Goal: Task Accomplishment & Management: Complete application form

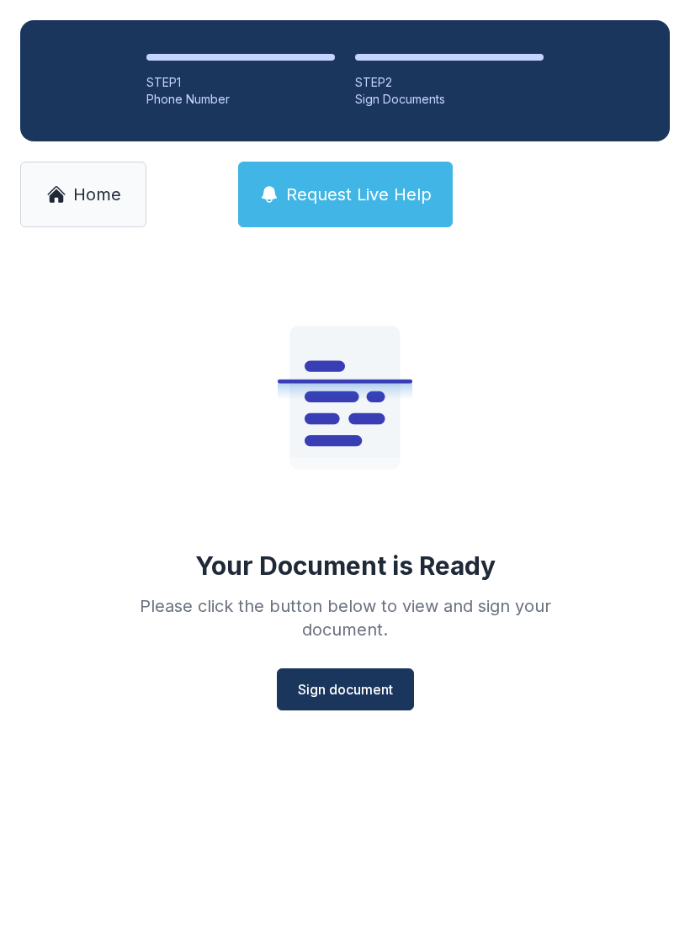
click at [367, 686] on span "Sign document" at bounding box center [345, 689] width 95 height 20
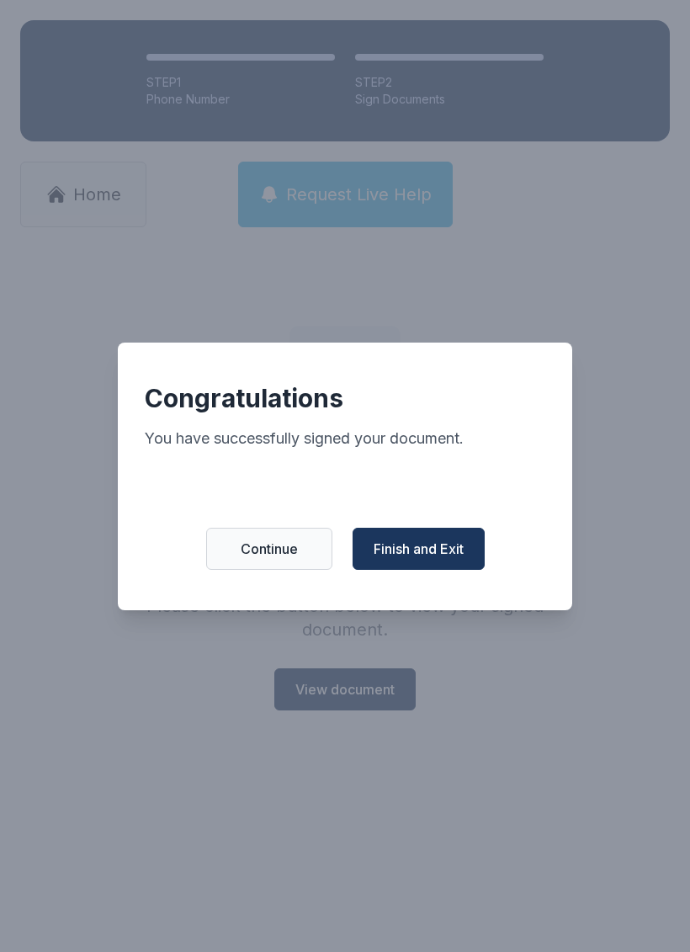
click at [449, 559] on span "Finish and Exit" at bounding box center [419, 549] width 90 height 20
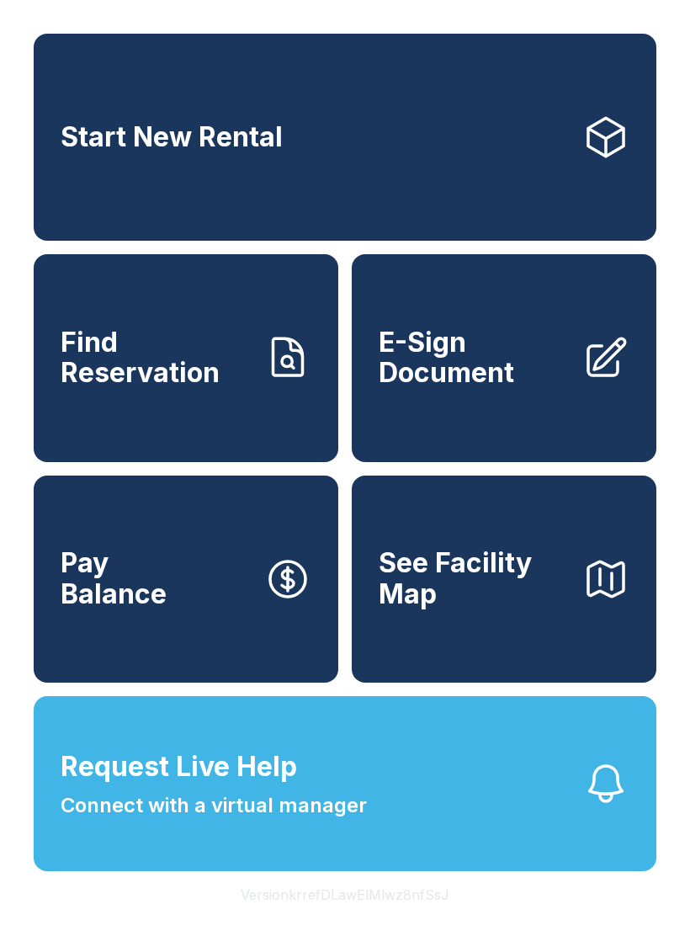
click at [556, 389] on span "E-Sign Document" at bounding box center [474, 358] width 190 height 61
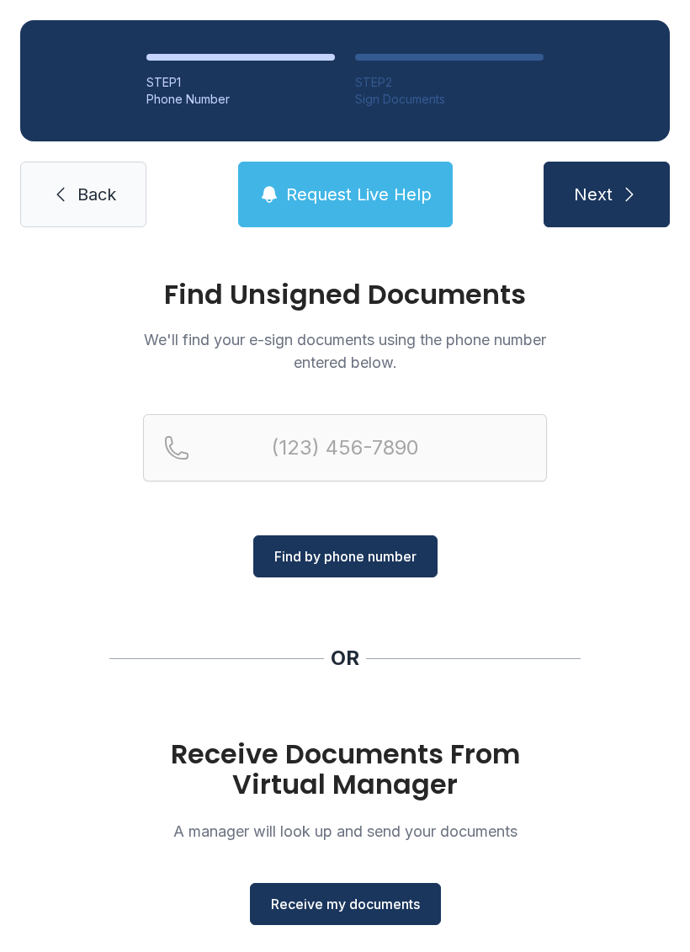
click at [361, 944] on div "Find Unsigned Documents We'll find your e-sign documents using the phone number…" at bounding box center [345, 620] width 690 height 745
click at [360, 944] on div "Find Unsigned Documents We'll find your e-sign documents using the phone number…" at bounding box center [345, 620] width 690 height 745
click at [344, 916] on button "Receive my documents" at bounding box center [345, 904] width 191 height 42
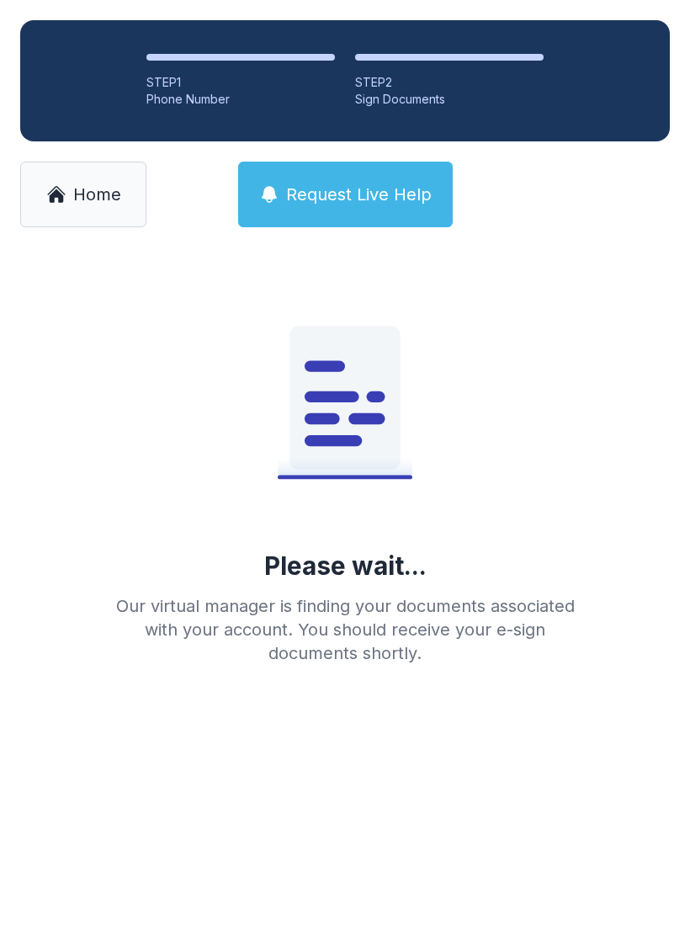
click at [344, 915] on main "Please wait... Our virtual manager is finding your documents associated with yo…" at bounding box center [345, 600] width 690 height 705
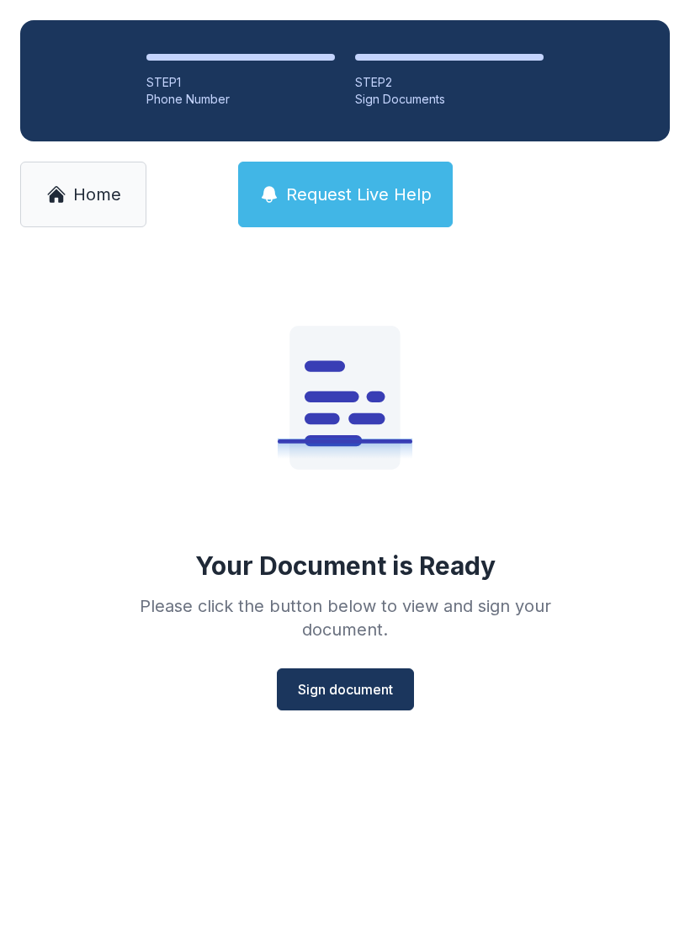
click at [348, 707] on button "Sign document" at bounding box center [345, 689] width 137 height 42
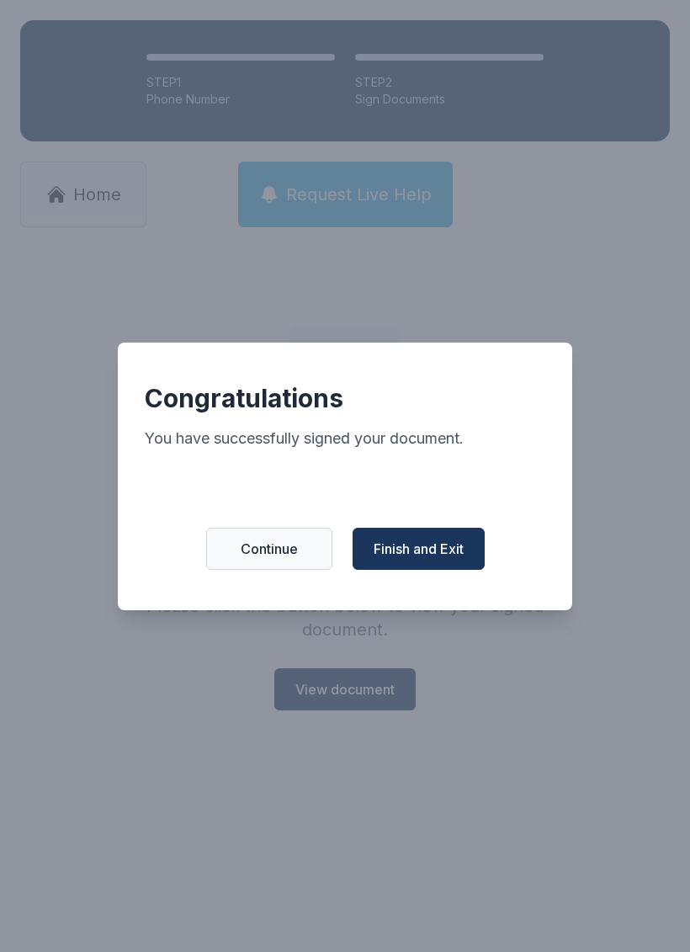
click at [458, 557] on span "Finish and Exit" at bounding box center [419, 549] width 90 height 20
